Goal: Information Seeking & Learning: Learn about a topic

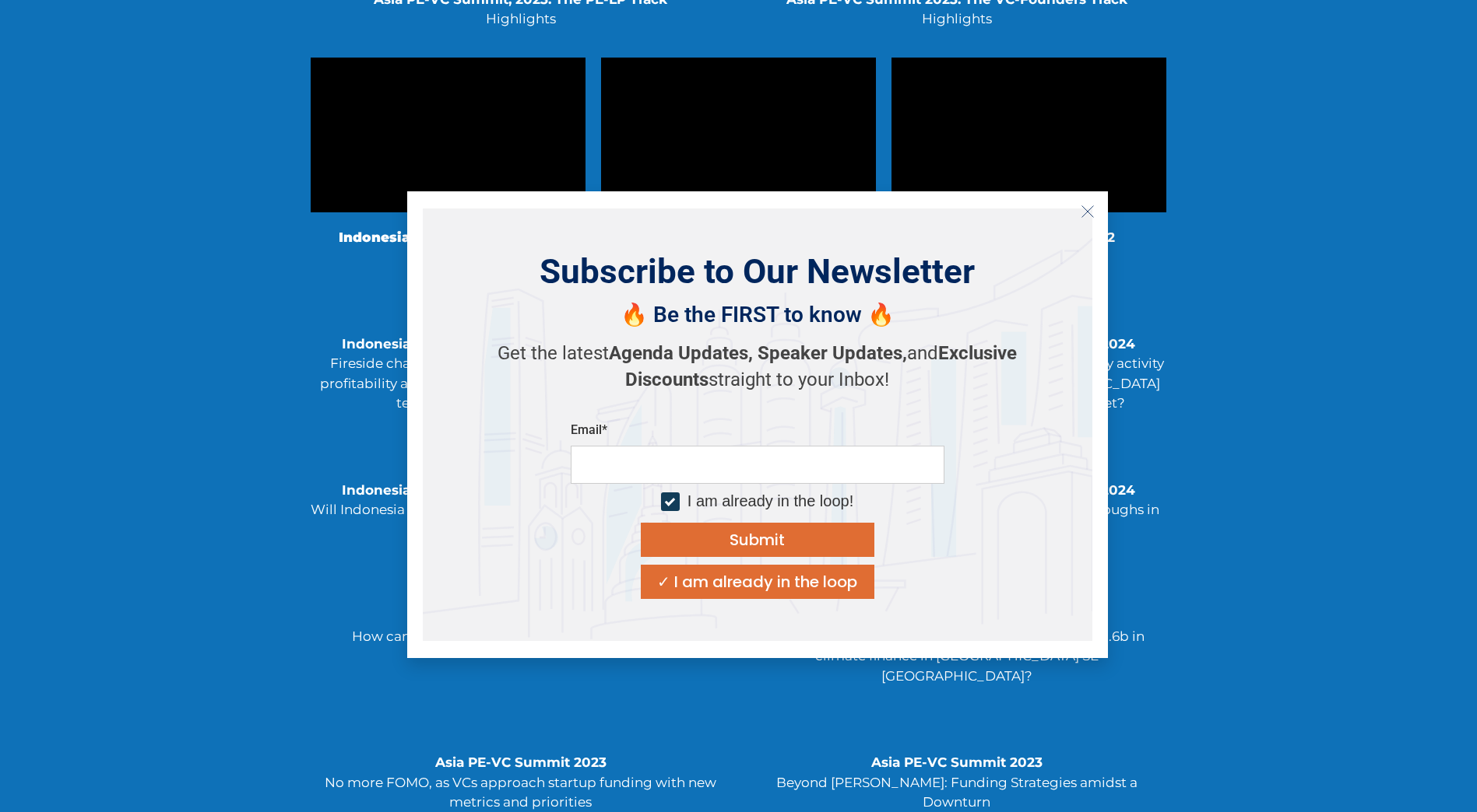
scroll to position [2879, 0]
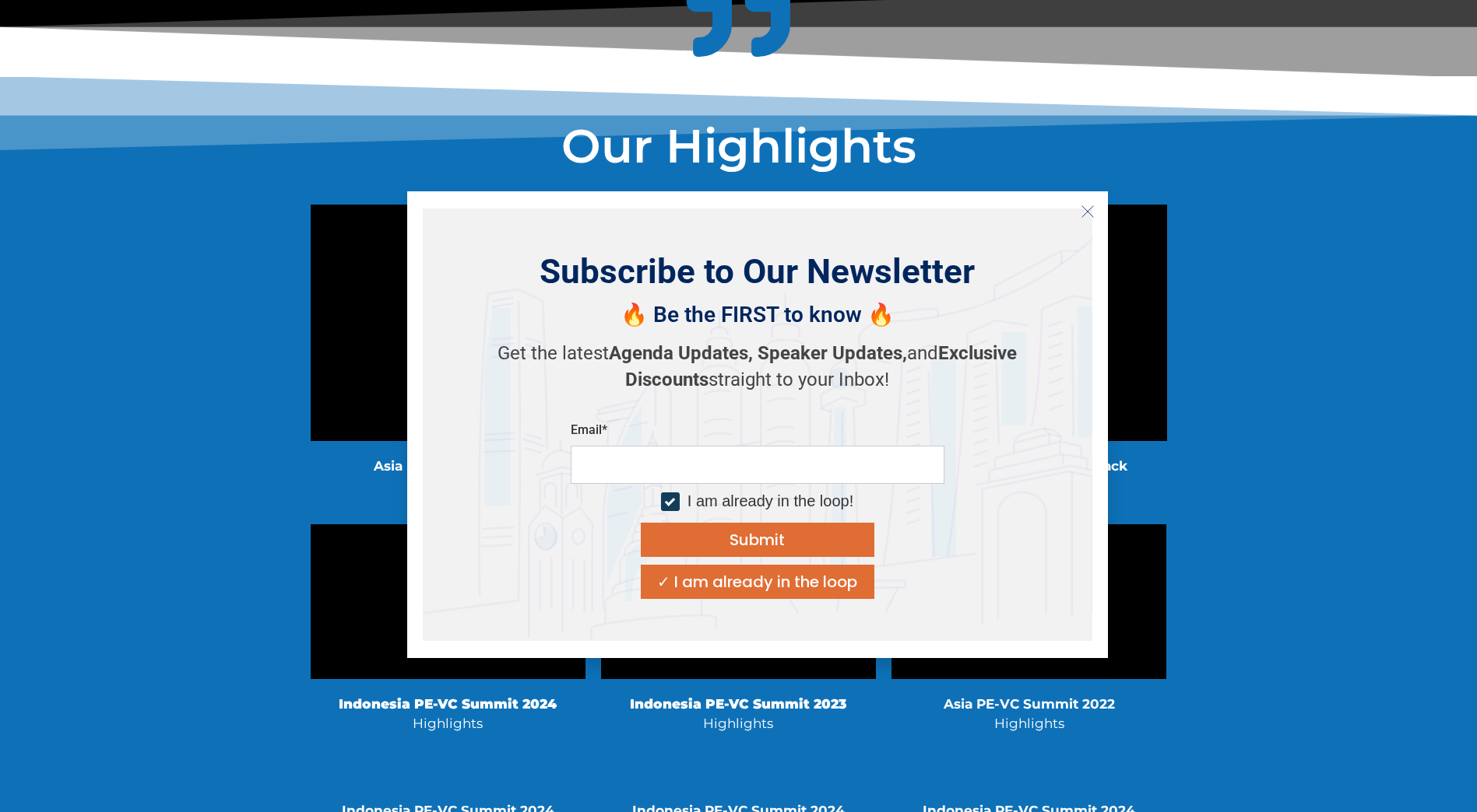
click at [1091, 213] on icon "Close" at bounding box center [1087, 212] width 14 height 14
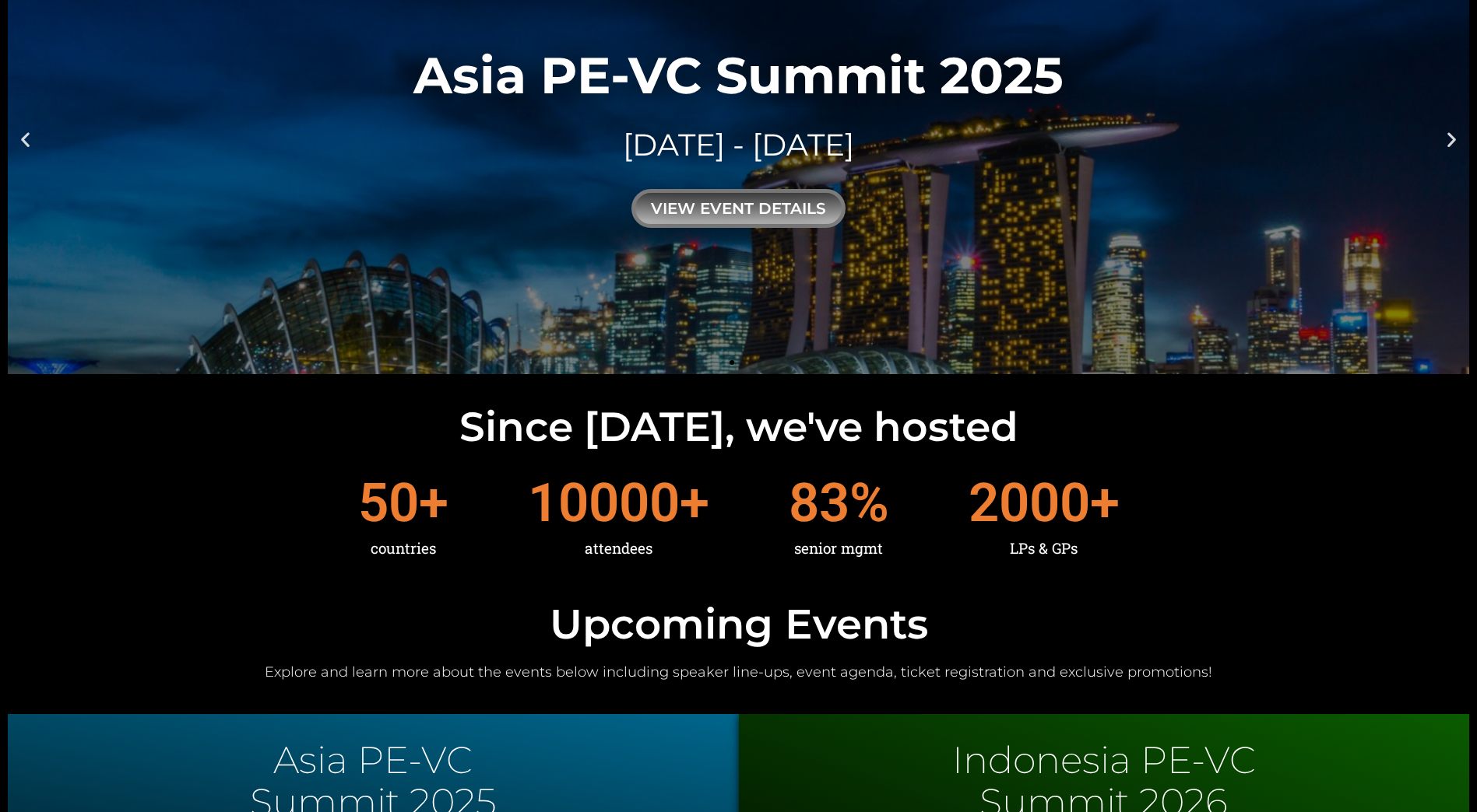
scroll to position [6, 0]
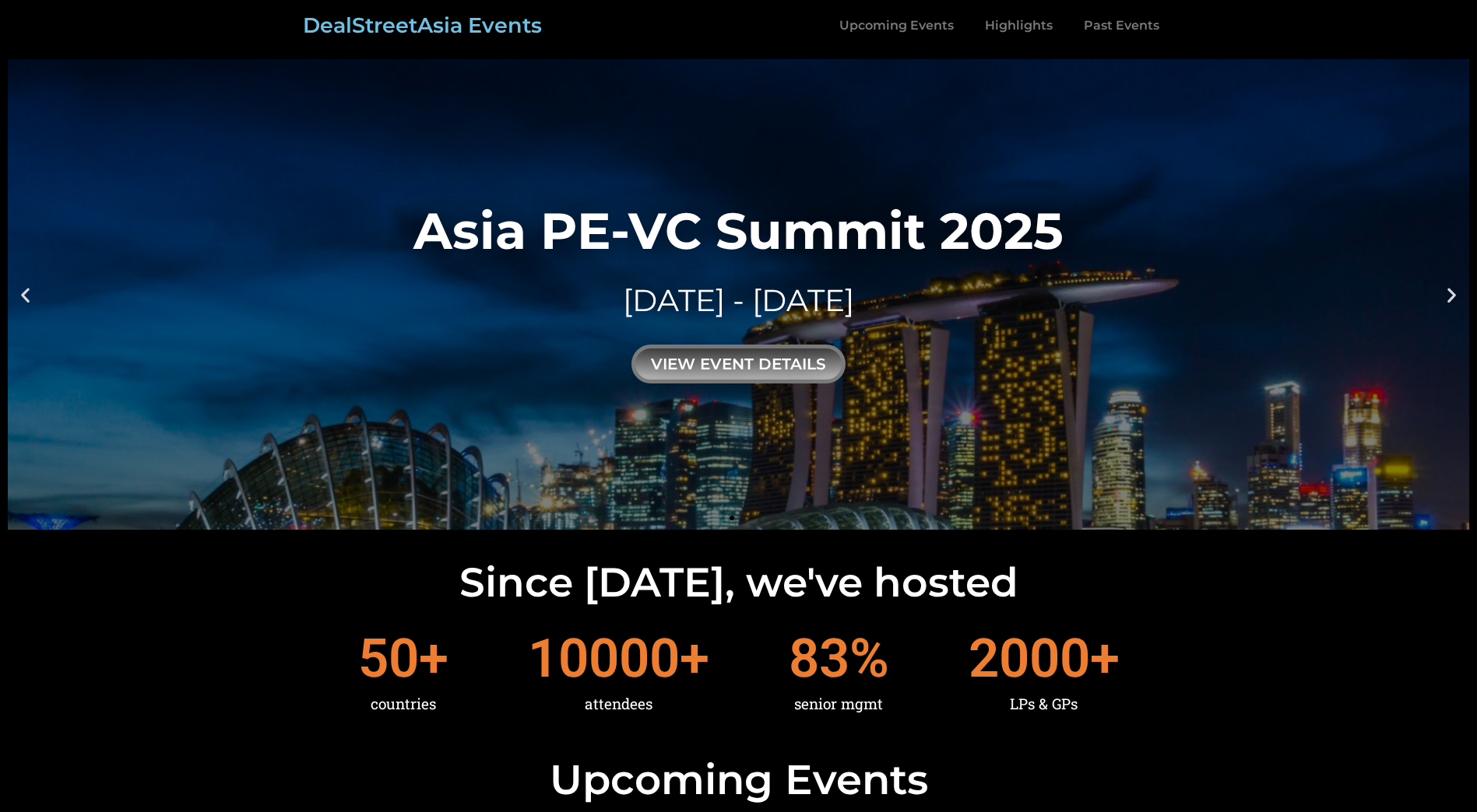
click at [1448, 293] on icon "Next slide" at bounding box center [1451, 294] width 20 height 20
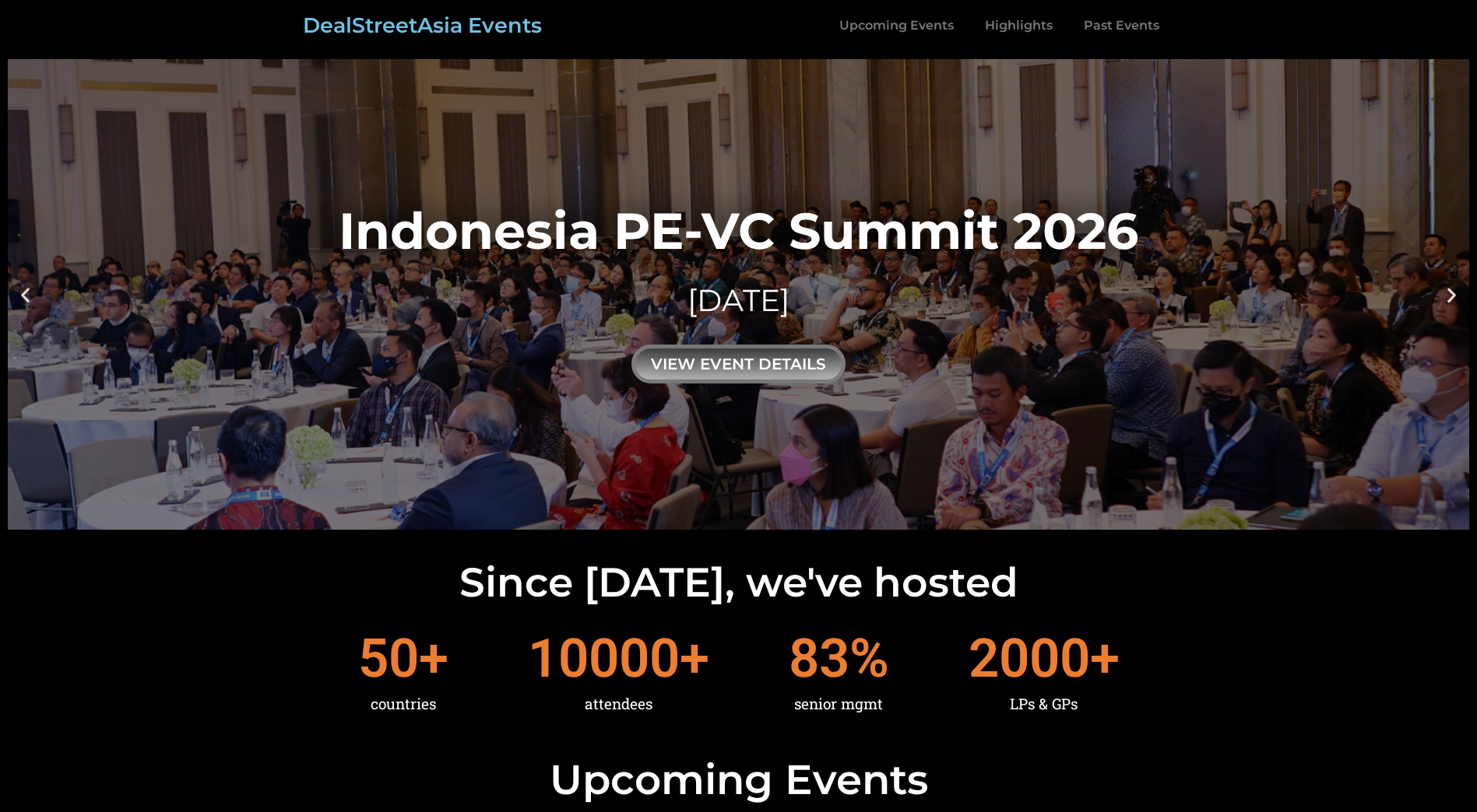
click at [1448, 293] on icon "Next slide" at bounding box center [1451, 294] width 20 height 20
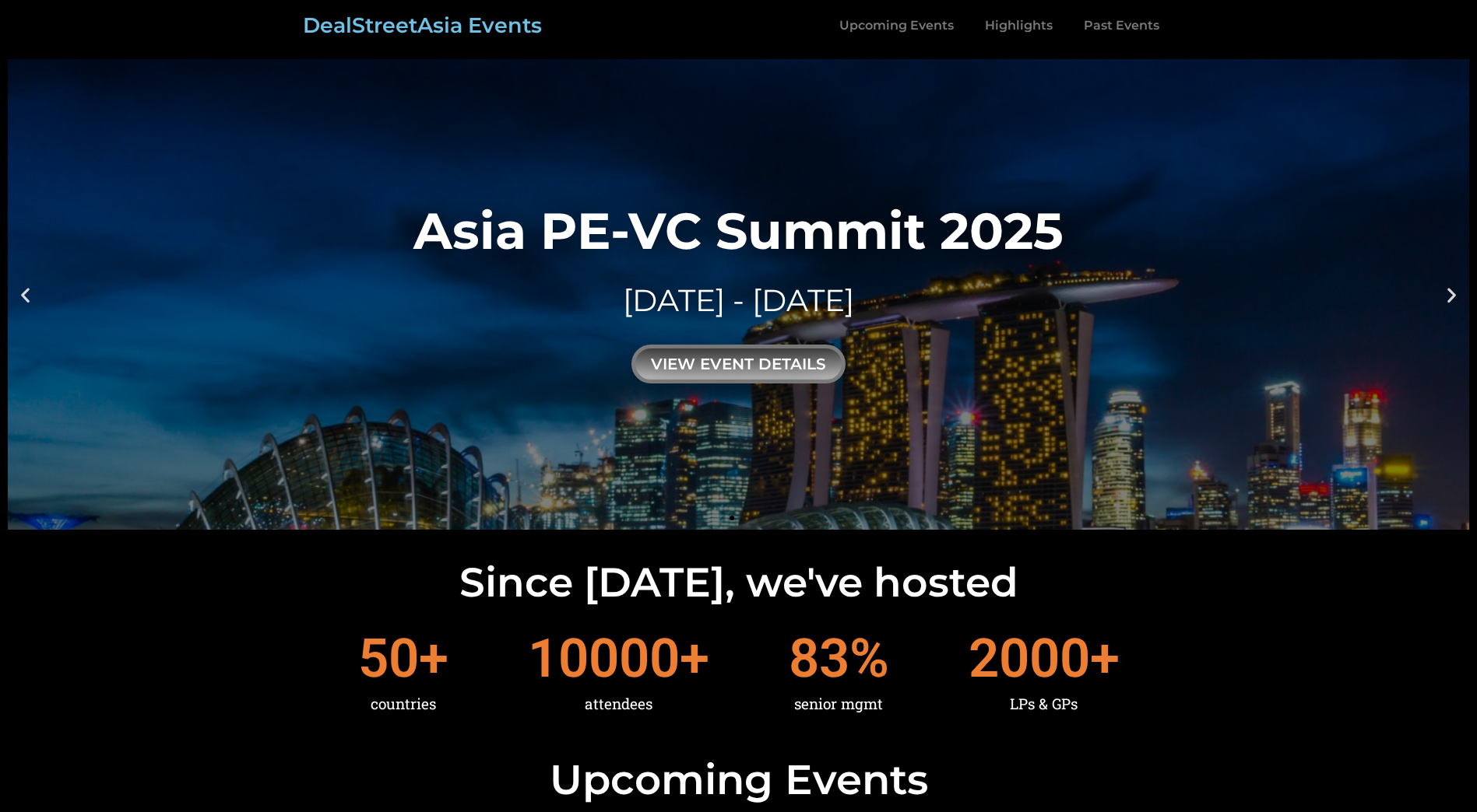
click at [1451, 294] on icon "Next slide" at bounding box center [1451, 294] width 20 height 20
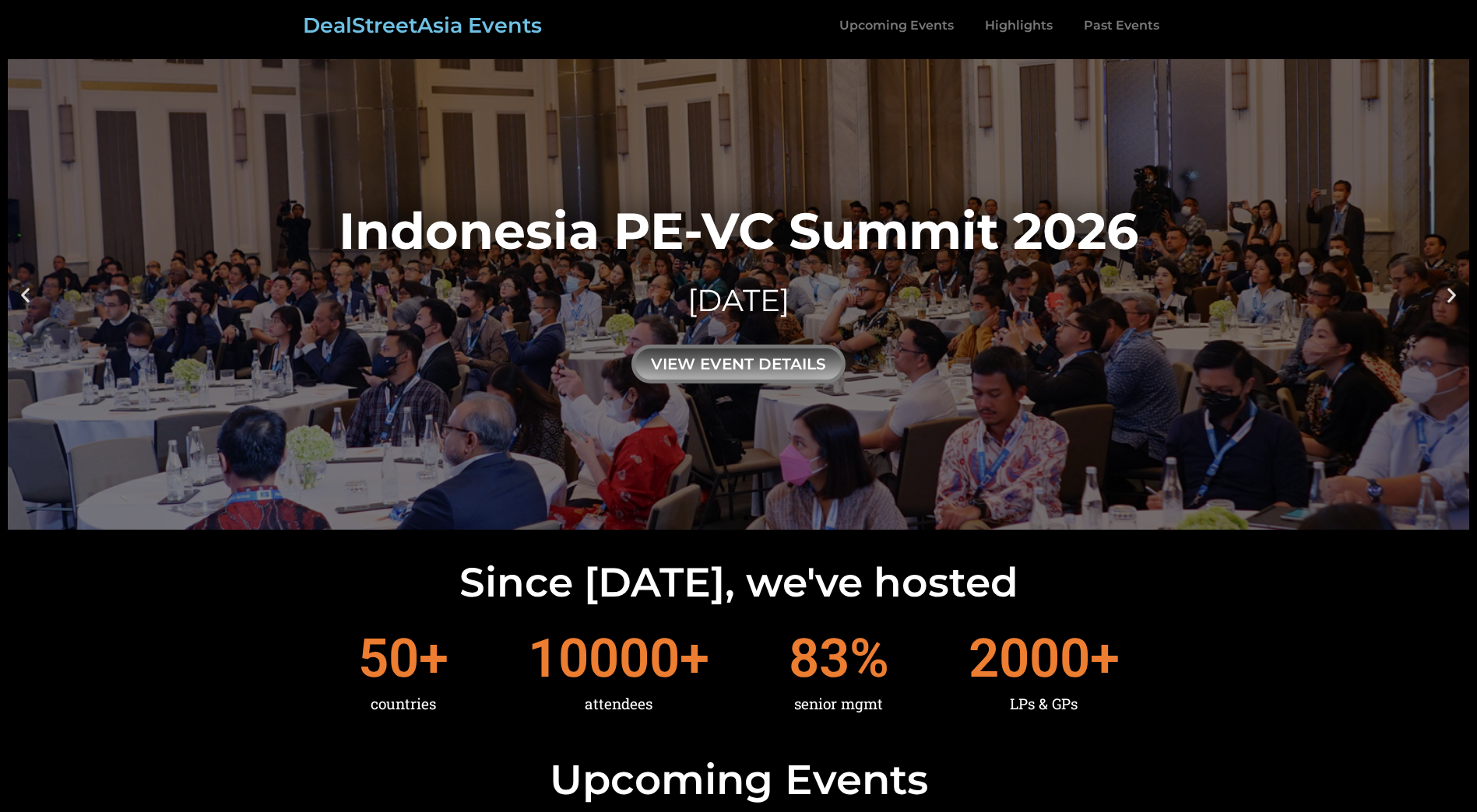
click at [1451, 294] on icon "Next slide" at bounding box center [1451, 294] width 20 height 20
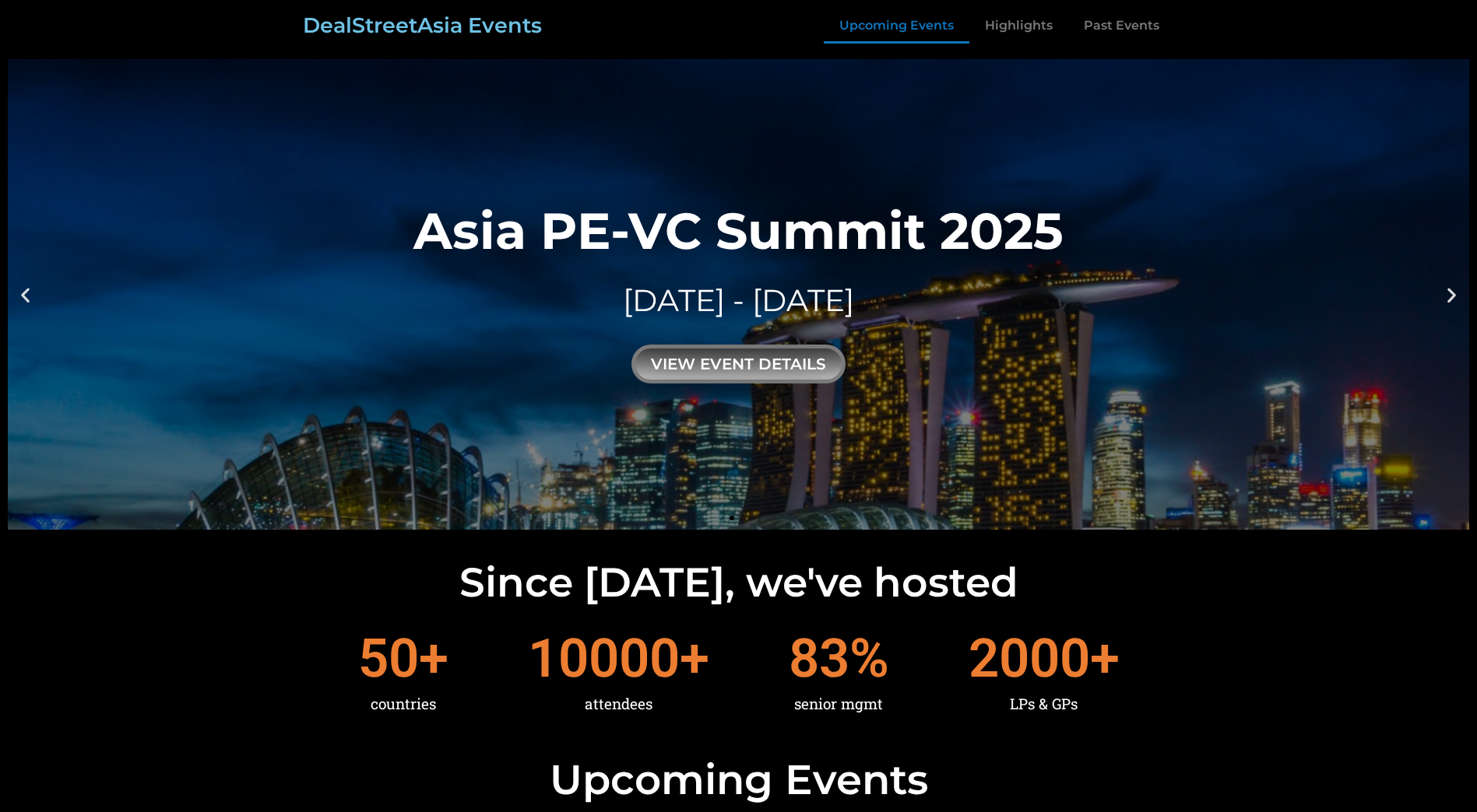
click at [902, 27] on link "Upcoming Events" at bounding box center [896, 26] width 145 height 36
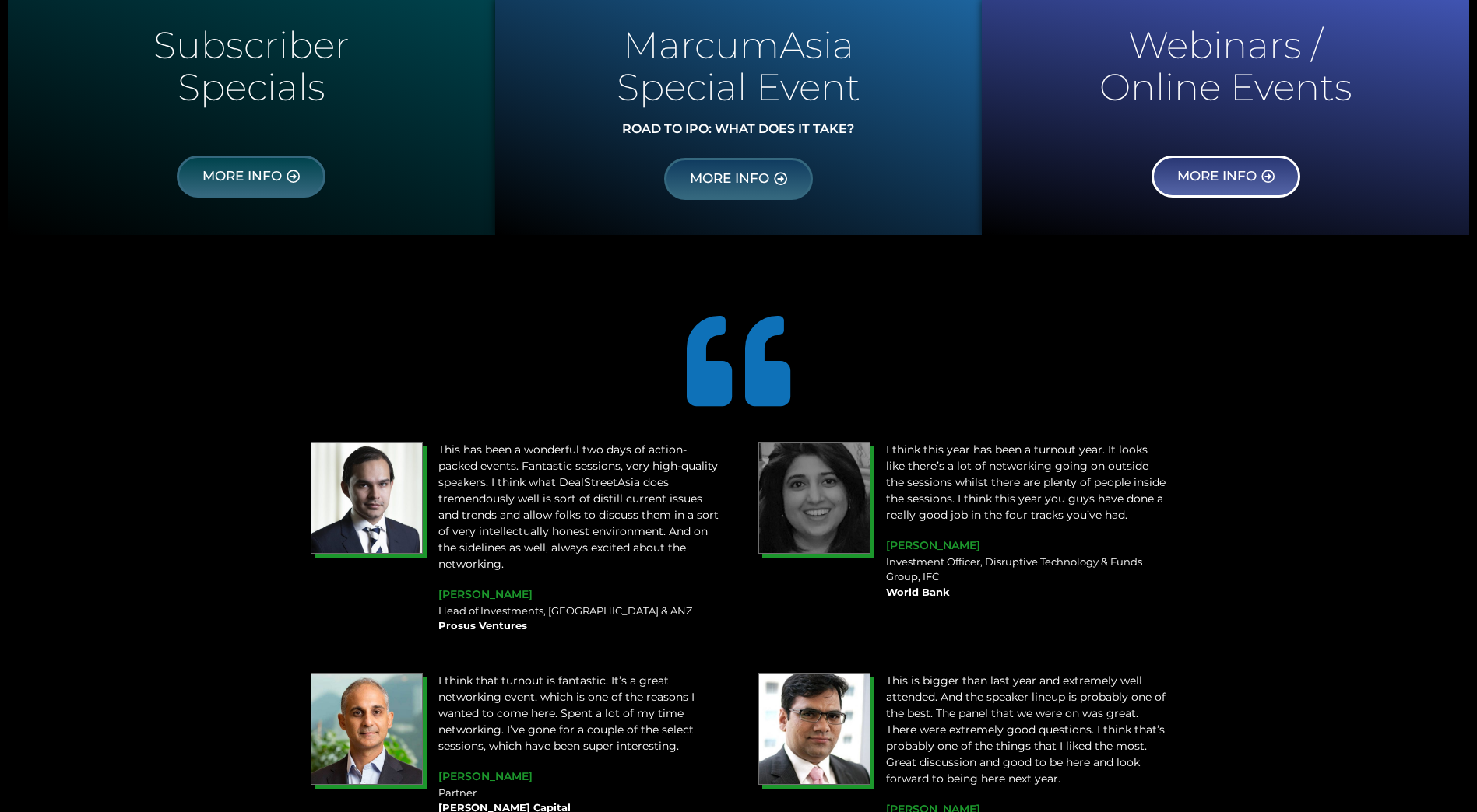
click at [1237, 164] on link "MORE INFO" at bounding box center [1226, 177] width 148 height 42
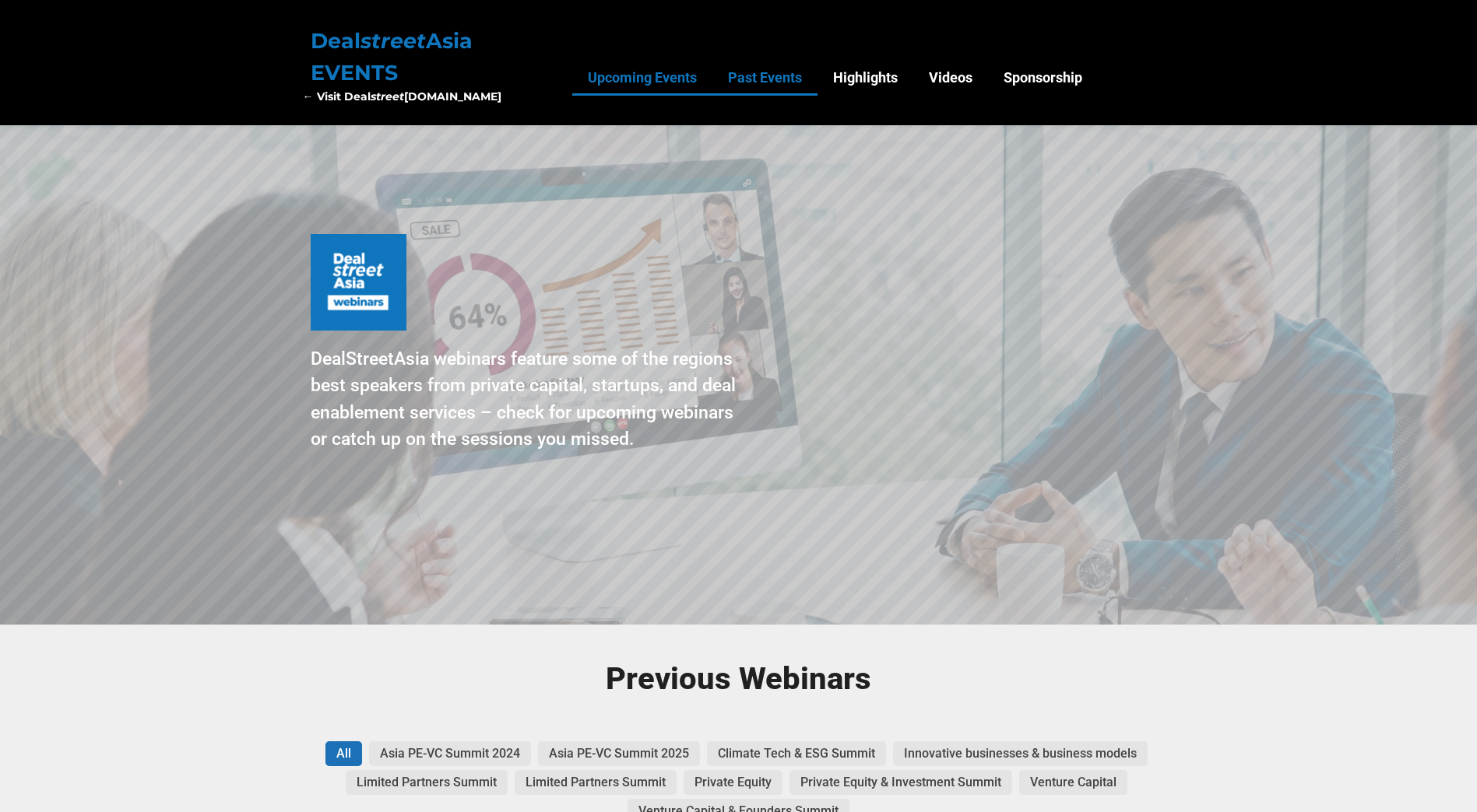
click at [748, 75] on link "Past Events" at bounding box center [765, 78] width 105 height 36
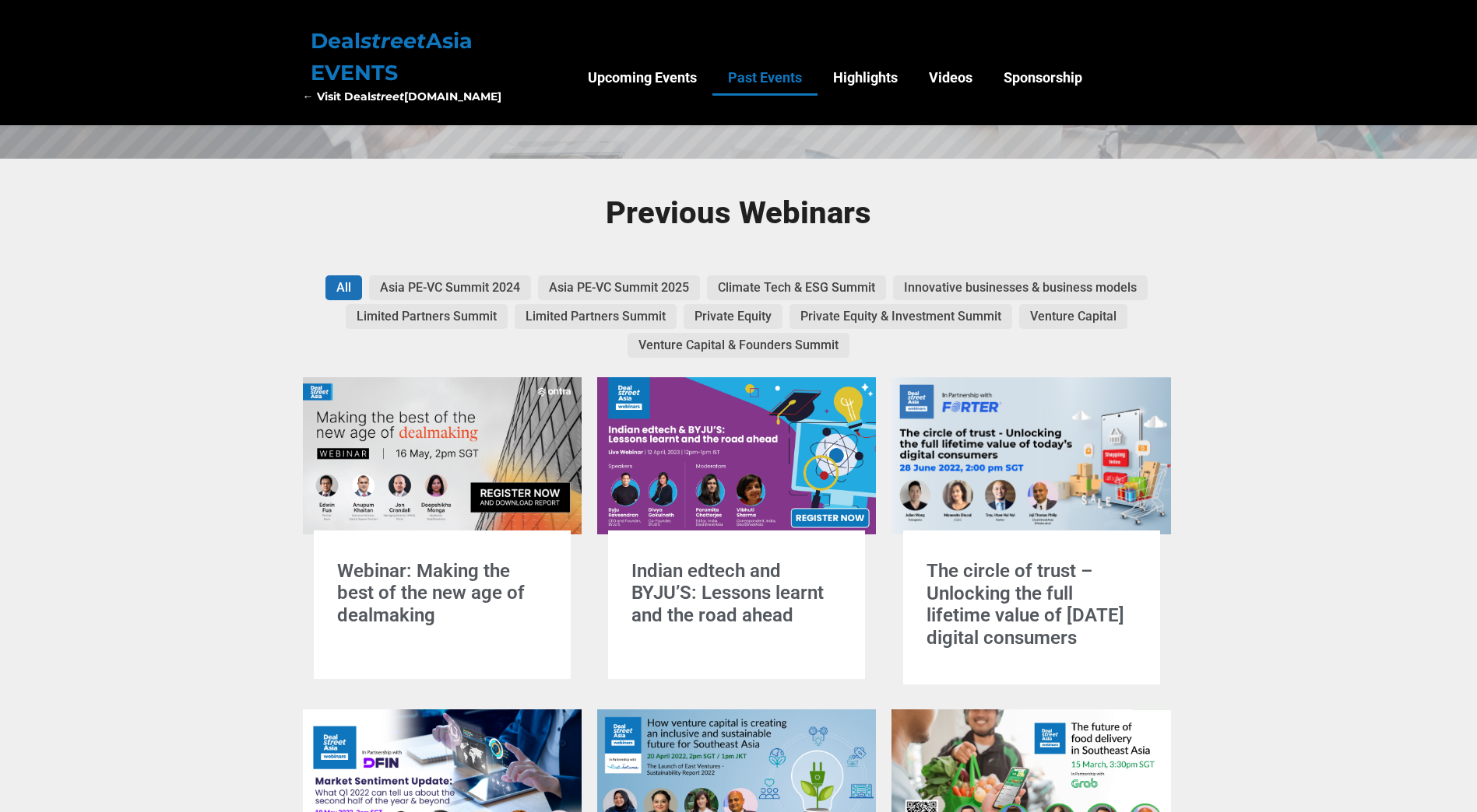
scroll to position [507, 0]
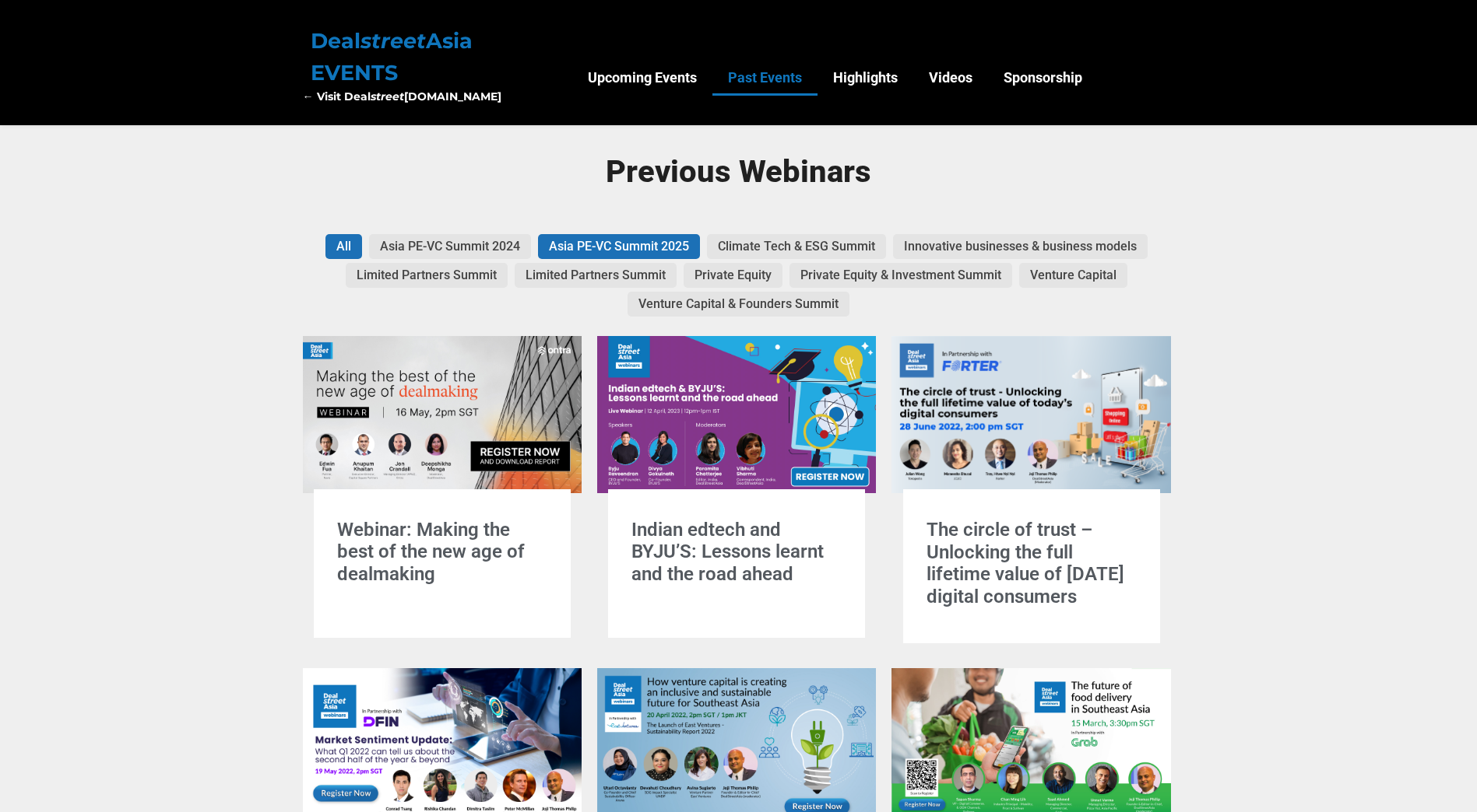
click at [630, 247] on li "Asia PE-VC Summit 2025" at bounding box center [619, 247] width 162 height 25
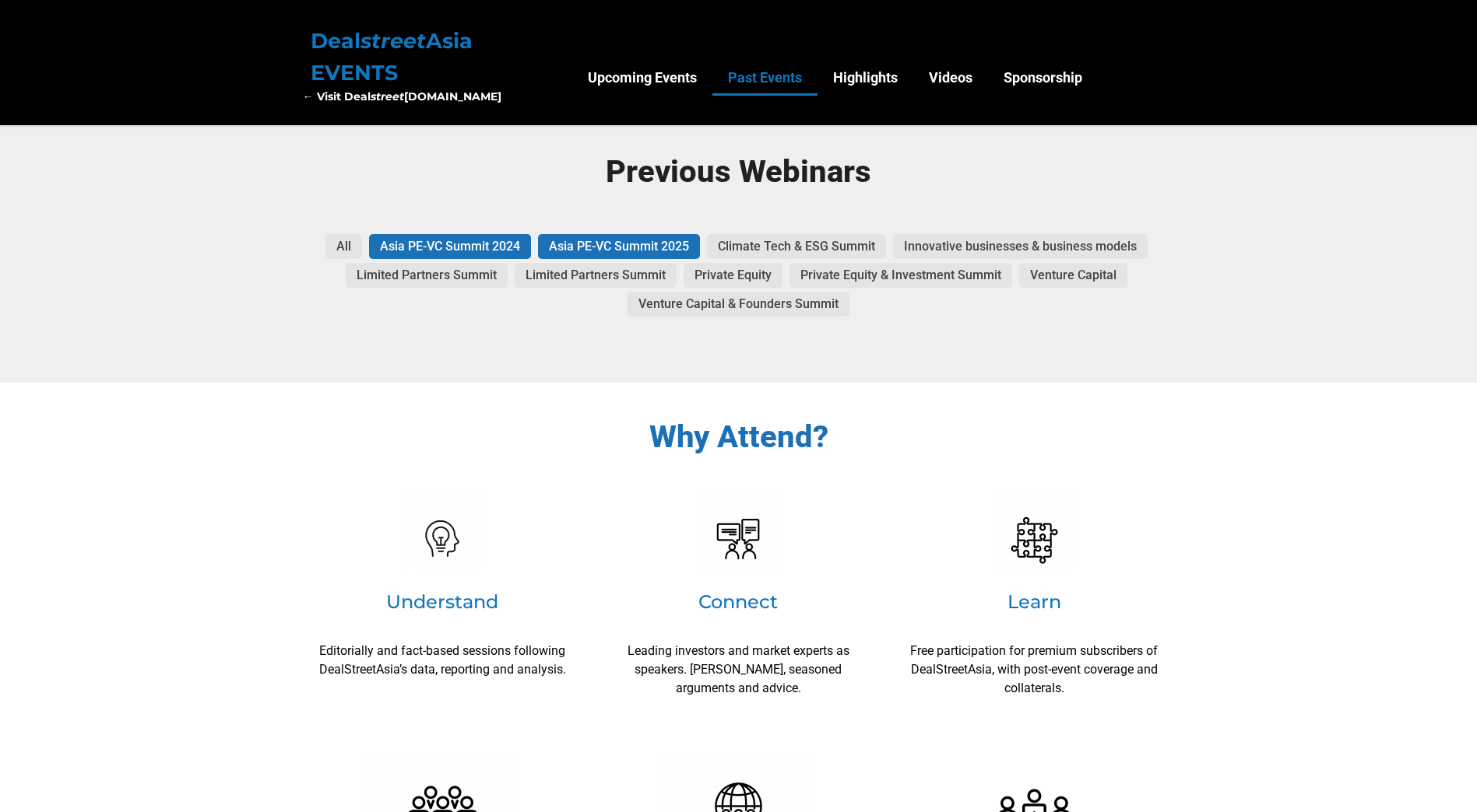
click at [465, 251] on li "Asia PE-VC Summit 2024" at bounding box center [450, 247] width 162 height 25
click at [356, 90] on b "← Visit Deal street Asia.com" at bounding box center [401, 97] width 199 height 14
